Goal: Transaction & Acquisition: Purchase product/service

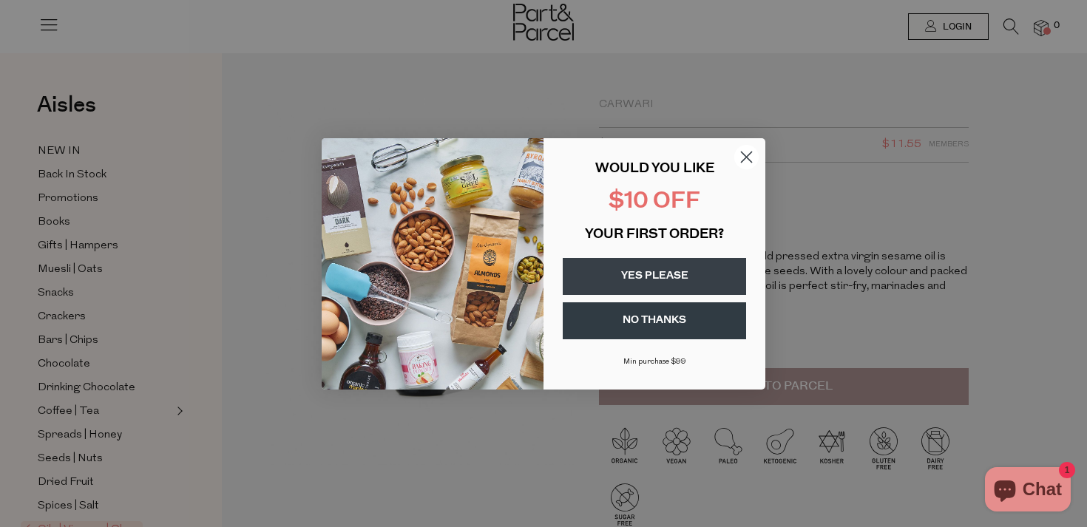
click at [749, 154] on icon "Close dialog" at bounding box center [747, 157] width 10 height 10
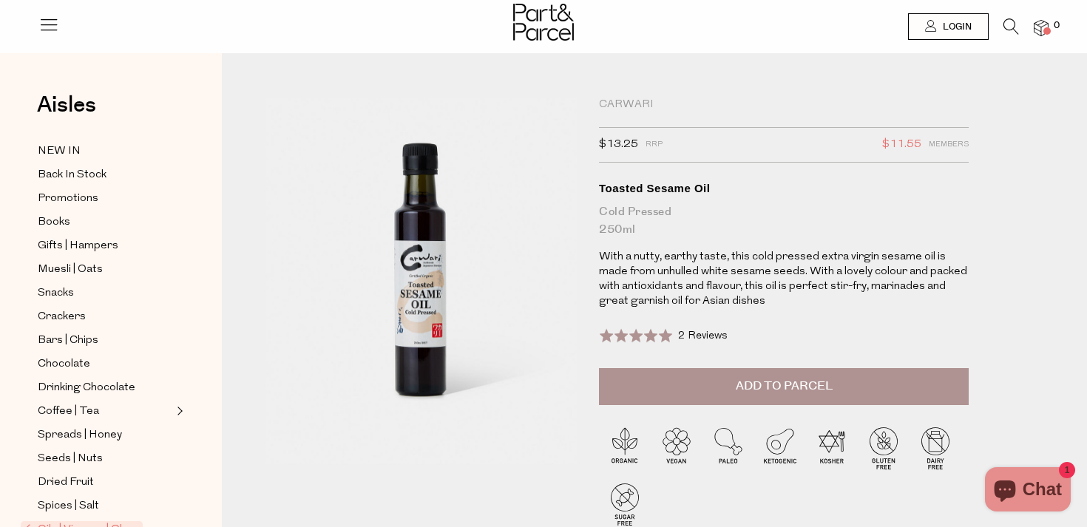
click at [824, 382] on span "Add to Parcel" at bounding box center [784, 386] width 97 height 17
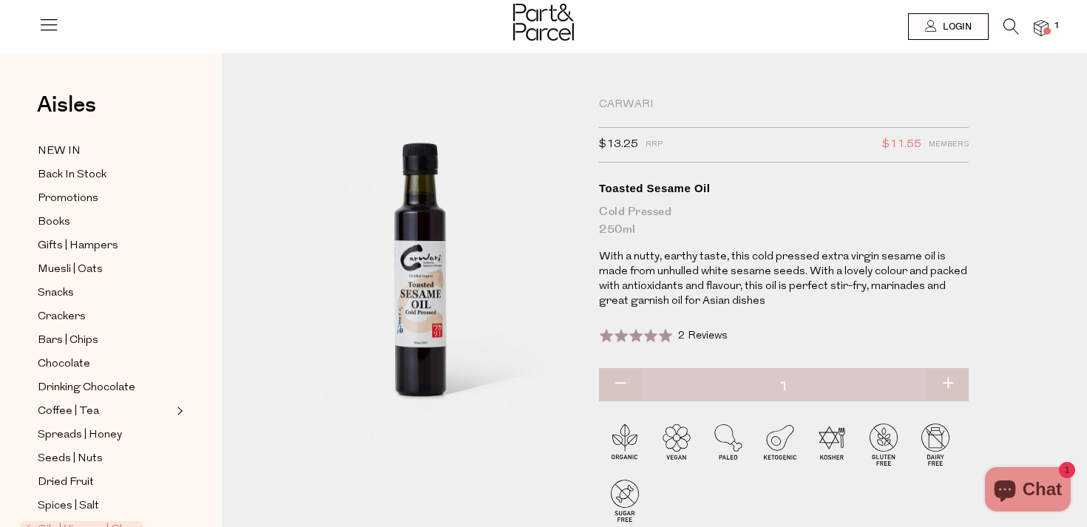
click at [54, 27] on icon at bounding box center [48, 24] width 21 height 21
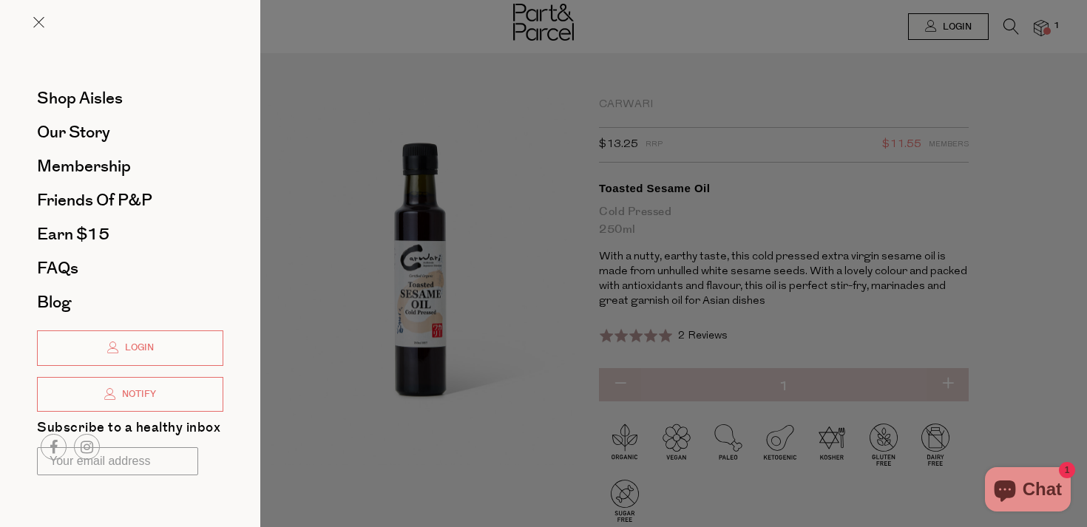
click at [324, 379] on div at bounding box center [543, 263] width 1087 height 527
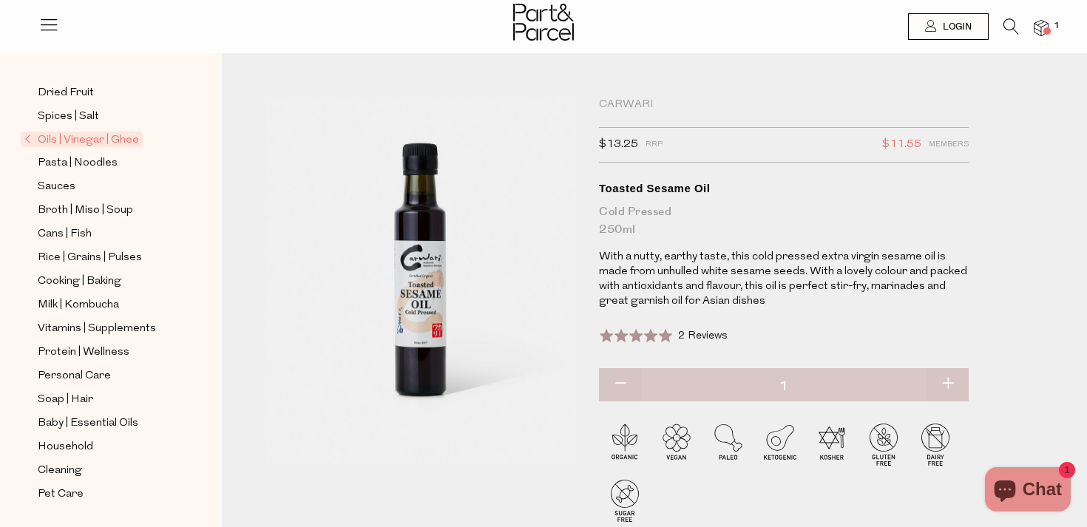
click at [1013, 20] on icon at bounding box center [1011, 26] width 16 height 16
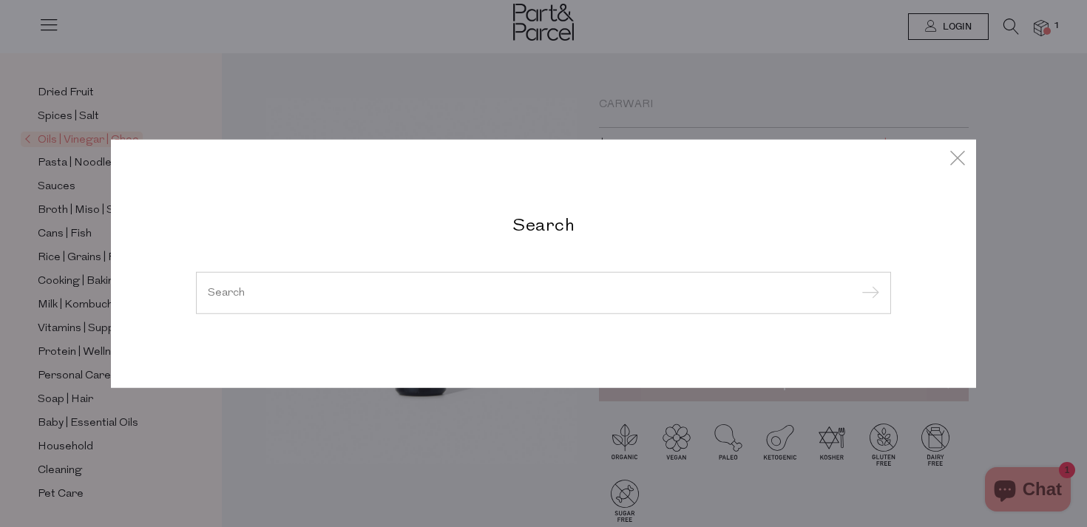
click at [361, 292] on input "search" at bounding box center [543, 292] width 671 height 11
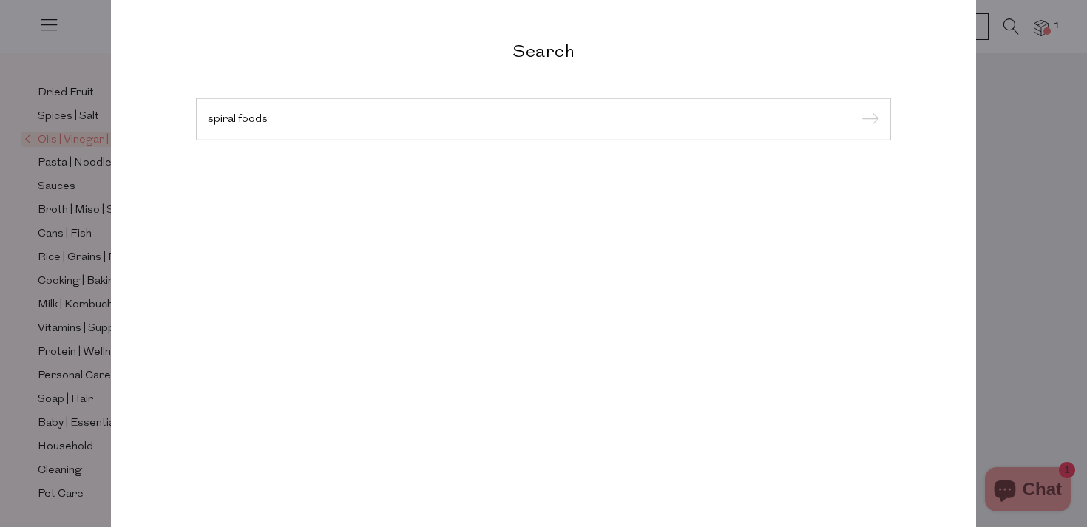
type input "spiral foods"
click at [857, 109] on input "submit" at bounding box center [868, 120] width 22 height 22
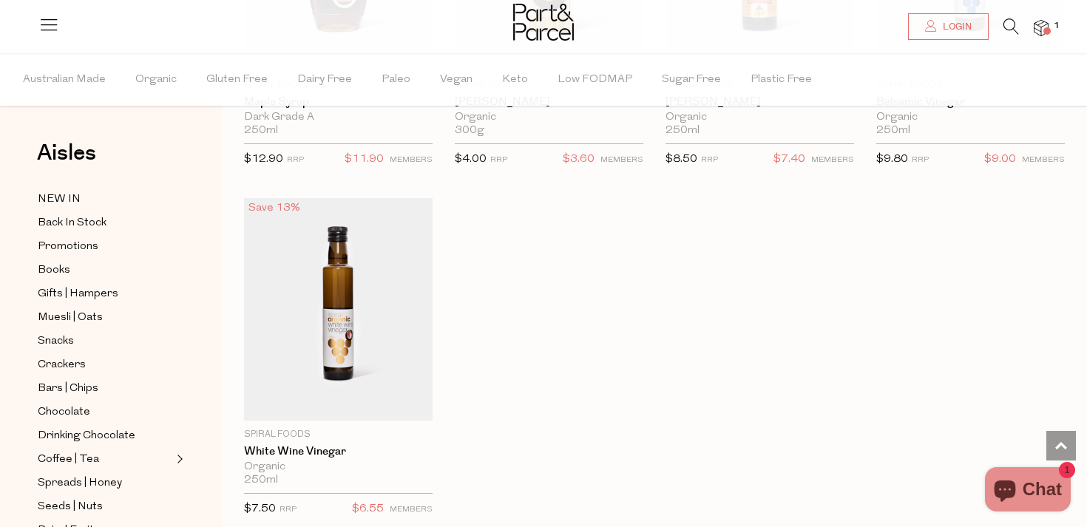
scroll to position [2416, 0]
click at [1043, 35] on img at bounding box center [1041, 28] width 15 height 17
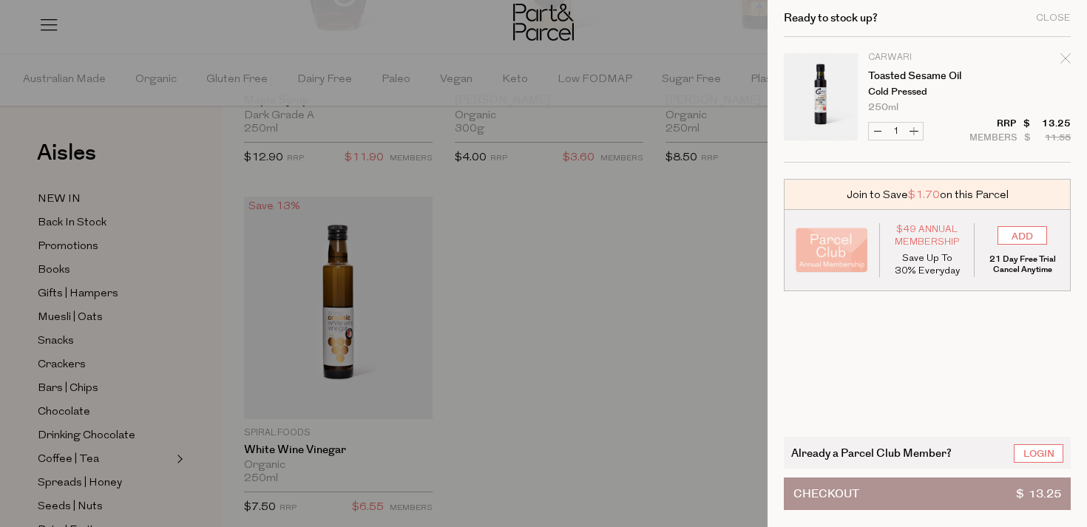
click at [870, 495] on button "Checkout $ 13.25" at bounding box center [927, 494] width 287 height 33
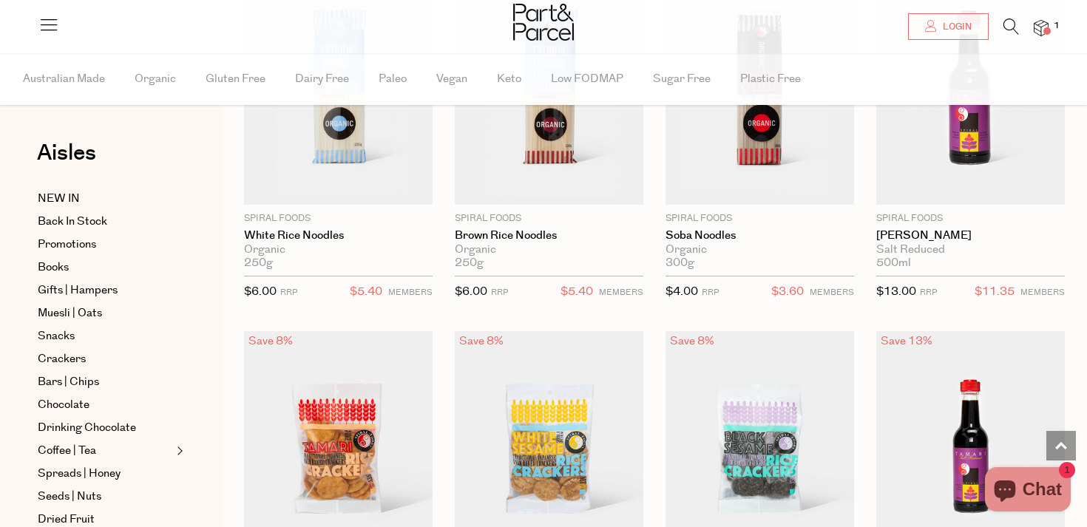
scroll to position [2418, 0]
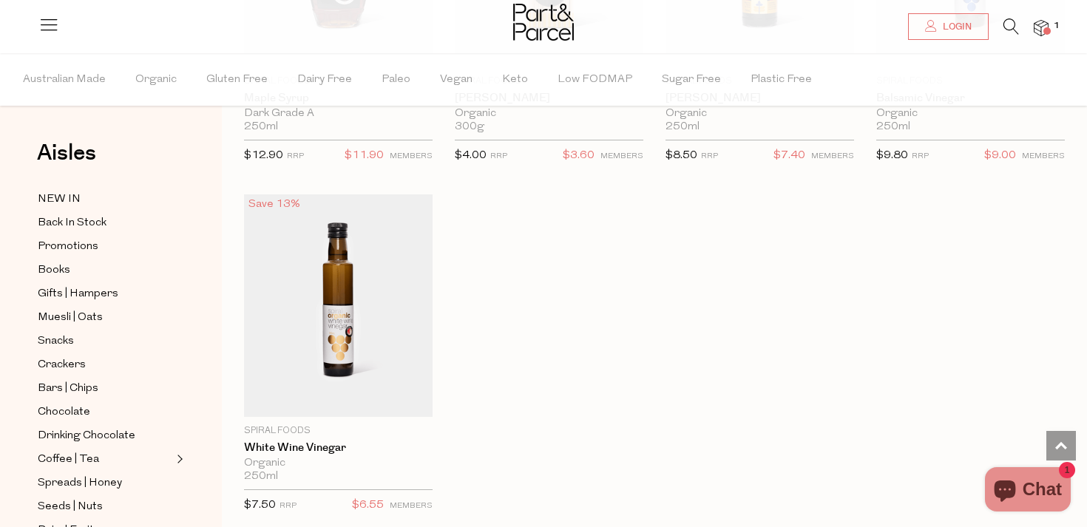
click at [1011, 25] on icon at bounding box center [1011, 26] width 16 height 16
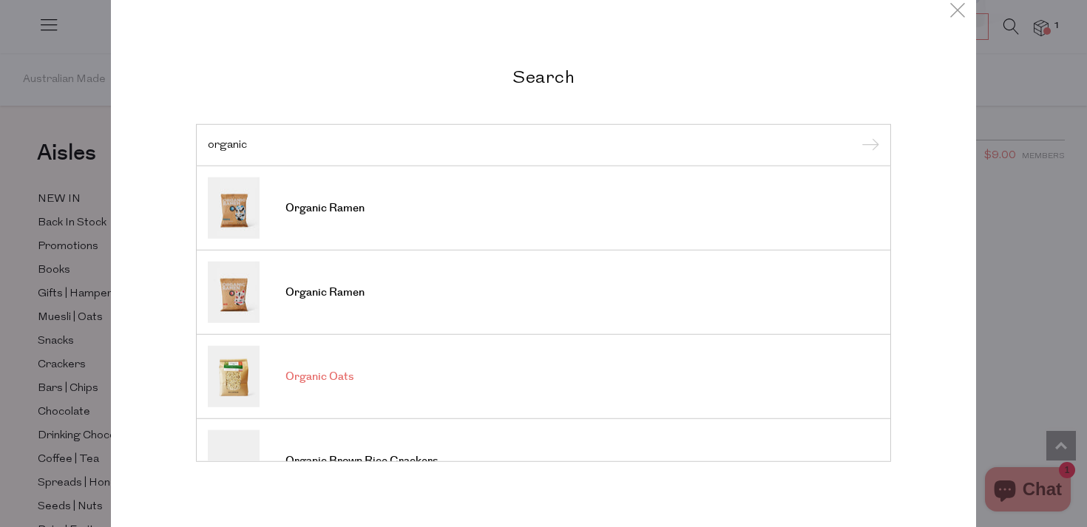
type input "organic"
click at [326, 379] on span "Organic Oats" at bounding box center [319, 377] width 68 height 15
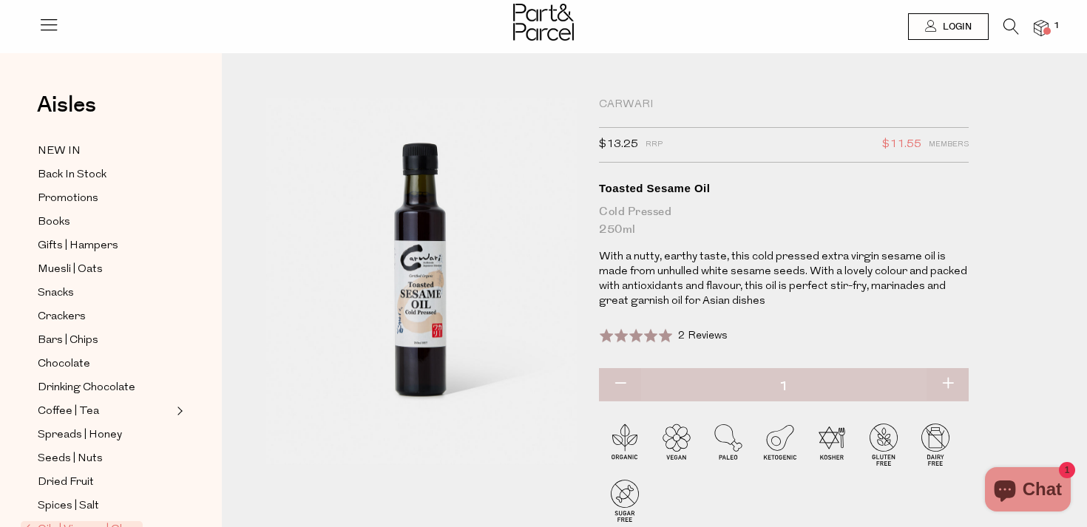
click at [1049, 23] on div at bounding box center [543, 24] width 1087 height 48
click at [1047, 24] on img at bounding box center [1041, 28] width 15 height 17
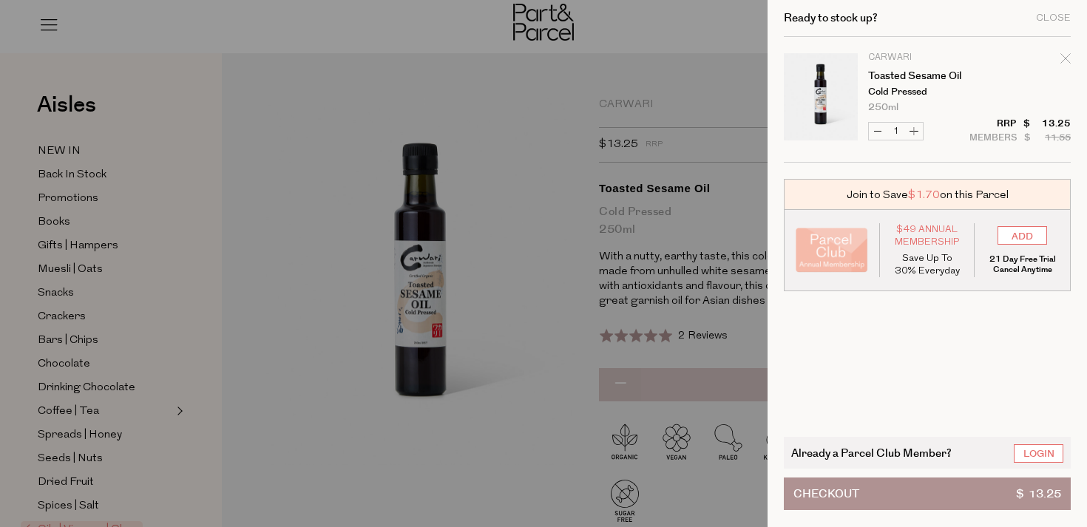
click at [901, 492] on button "Checkout $ 13.25" at bounding box center [927, 494] width 287 height 33
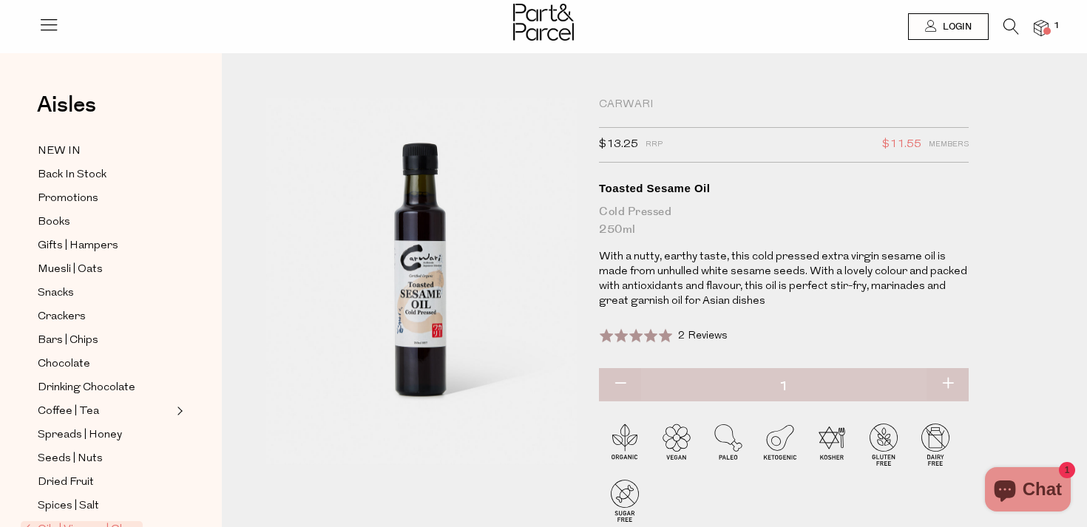
click at [1034, 24] on img at bounding box center [1041, 28] width 15 height 17
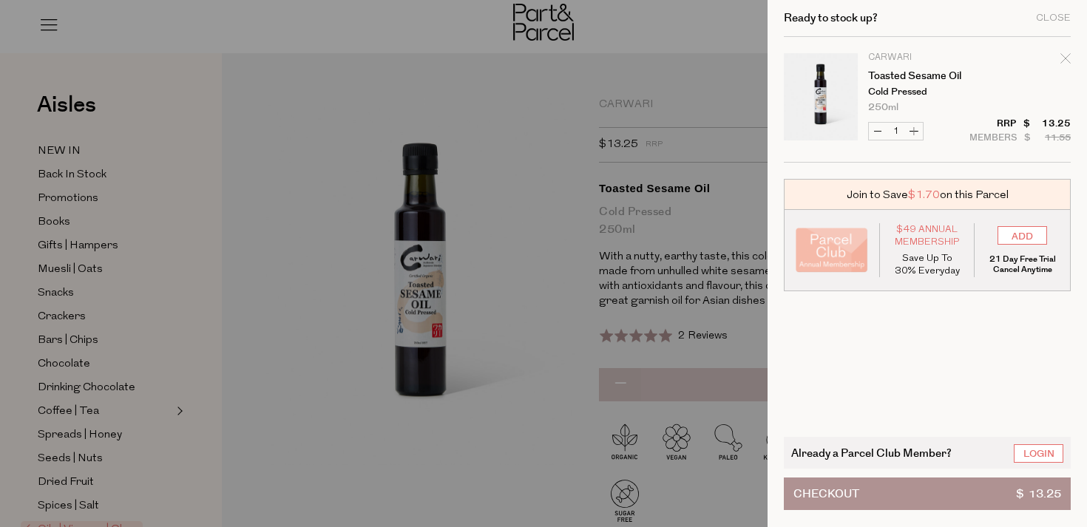
click at [947, 489] on button "Checkout $ 13.25" at bounding box center [927, 494] width 287 height 33
